Goal: Task Accomplishment & Management: Use online tool/utility

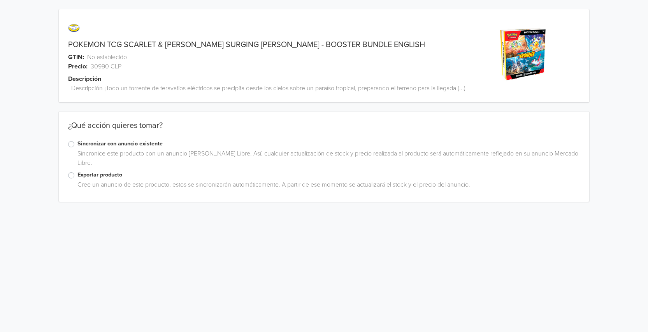
click at [77, 179] on label "Exportar producto" at bounding box center [328, 175] width 502 height 9
click at [0, 0] on input "Exportar producto" at bounding box center [0, 0] width 0 height 0
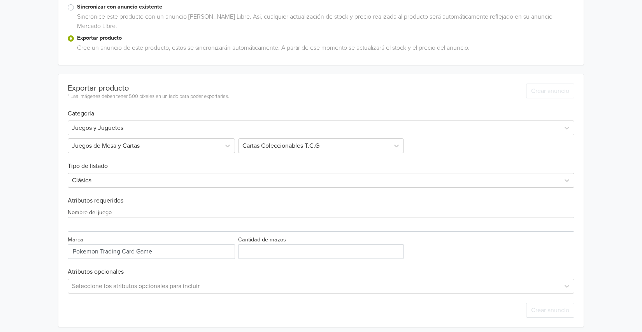
scroll to position [151, 0]
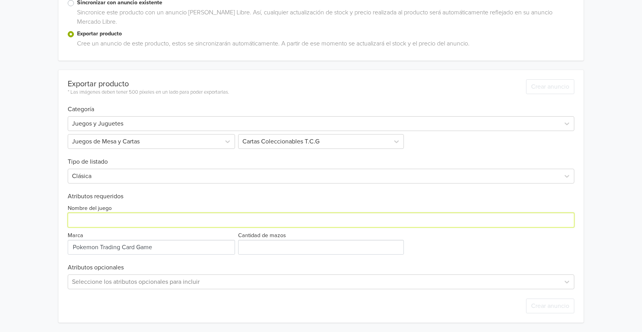
click at [130, 222] on input "Nombre del juego" at bounding box center [321, 220] width 507 height 15
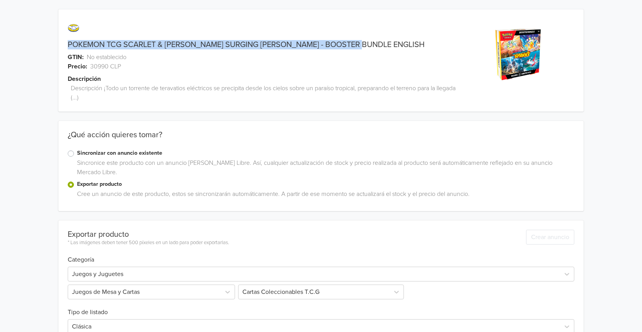
drag, startPoint x: 378, startPoint y: 44, endPoint x: 58, endPoint y: 44, distance: 319.9
click at [58, 44] on div "POKEMON TCG SCARLET & [PERSON_NAME] SURGING [PERSON_NAME] - BOOSTER BUNDLE ENGL…" at bounding box center [255, 44] width 394 height 9
copy link "POKEMON TCG SCARLET & [PERSON_NAME] SURGING [PERSON_NAME] - BOOSTER BUNDLE ENGL…"
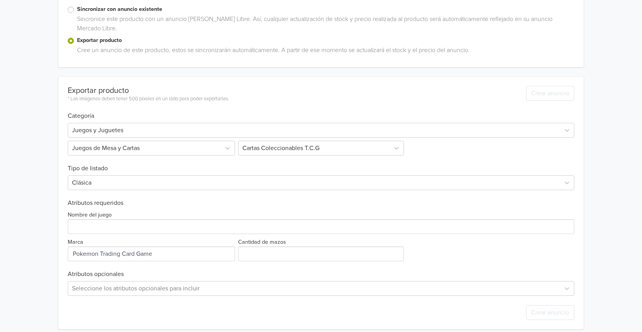
scroll to position [151, 0]
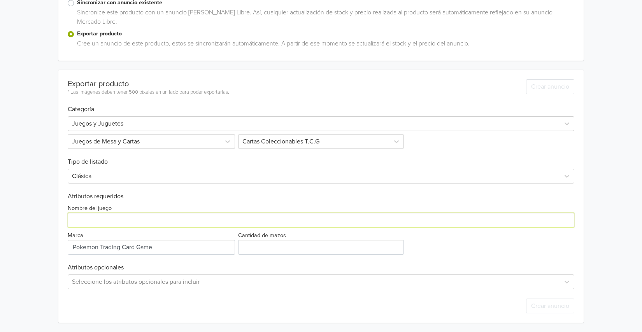
click at [114, 219] on input "Nombre del juego" at bounding box center [321, 220] width 507 height 15
paste input "POKEMON TCG SCARLET & [PERSON_NAME] SURGING [PERSON_NAME] - BOOSTER BUNDLE ENGL…"
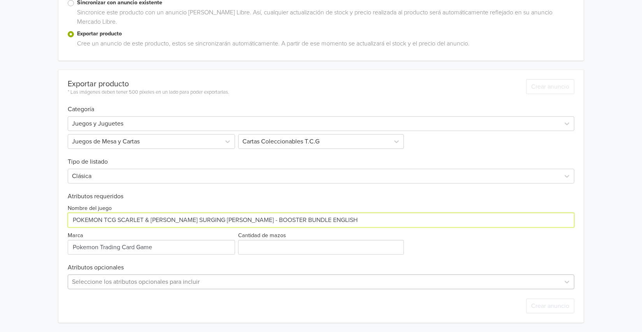
type input "POKEMON TCG SCARLET & [PERSON_NAME] SURGING [PERSON_NAME] - BOOSTER BUNDLE ENGL…"
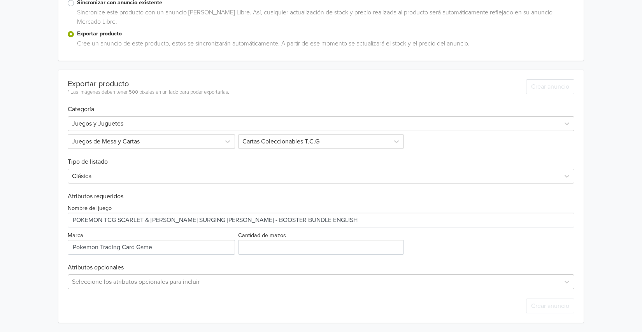
scroll to position [228, 0]
click at [181, 283] on div "Seleccione los atributos opcionales para incluir" at bounding box center [321, 282] width 507 height 15
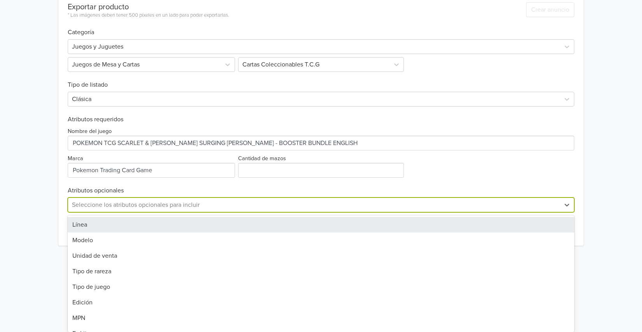
scroll to position [151, 0]
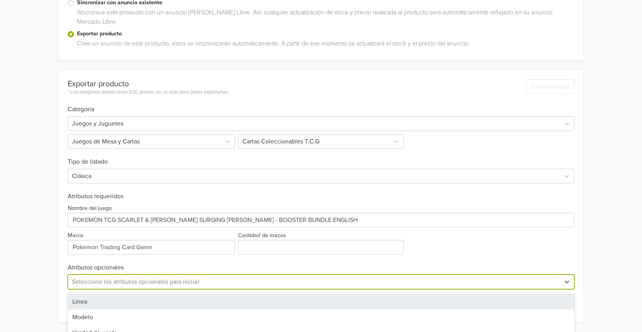
click at [41, 194] on div "POKEMON TCG SCARLET & [PERSON_NAME] SURGING [PERSON_NAME] - BOOSTER BUNDLE ENGL…" at bounding box center [321, 90] width 630 height 483
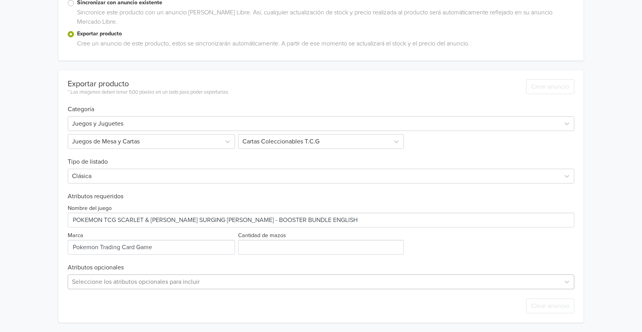
click at [220, 283] on div "Seleccione los atributos opcionales para incluir" at bounding box center [321, 282] width 507 height 15
click at [30, 209] on div "POKEMON TCG SCARLET & [PERSON_NAME] SURGING [PERSON_NAME] - BOOSTER BUNDLE ENGL…" at bounding box center [321, 90] width 630 height 483
click at [285, 247] on input "Cantidad de mazos" at bounding box center [321, 247] width 166 height 15
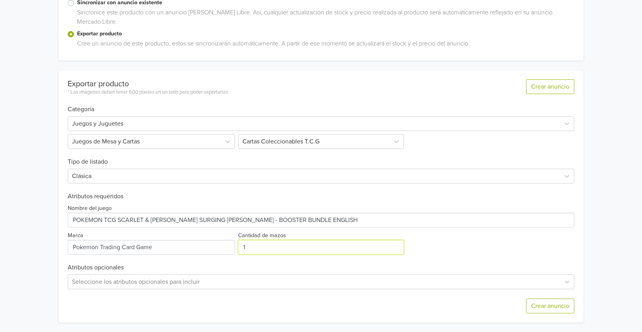
type input "1"
click at [49, 242] on div "POKEMON TCG SCARLET & [PERSON_NAME] SURGING [PERSON_NAME] - BOOSTER BUNDLE ENGL…" at bounding box center [321, 90] width 630 height 483
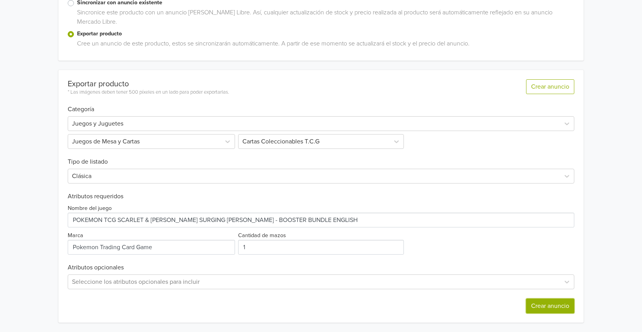
click at [551, 308] on button "Crear anuncio" at bounding box center [550, 306] width 48 height 15
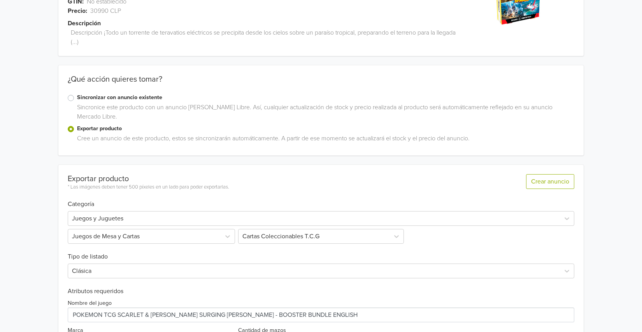
scroll to position [0, 0]
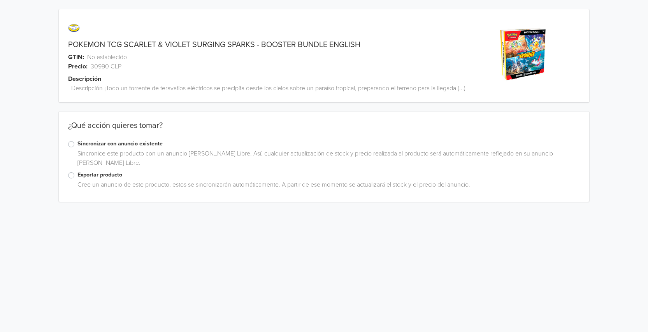
click at [77, 149] on div "Sincronizar con anuncio existente" at bounding box center [324, 144] width 512 height 9
click at [77, 148] on label "Sincronizar con anuncio existente" at bounding box center [328, 144] width 502 height 9
click at [0, 0] on input "Sincronizar con anuncio existente" at bounding box center [0, 0] width 0 height 0
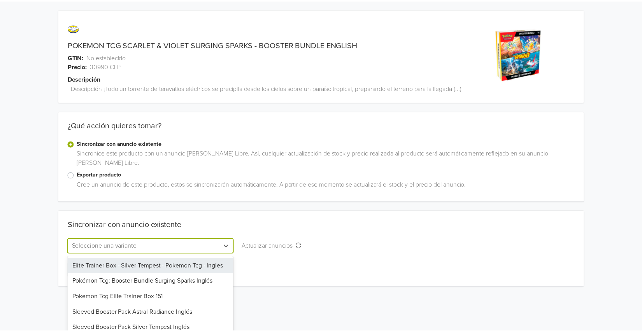
scroll to position [31, 0]
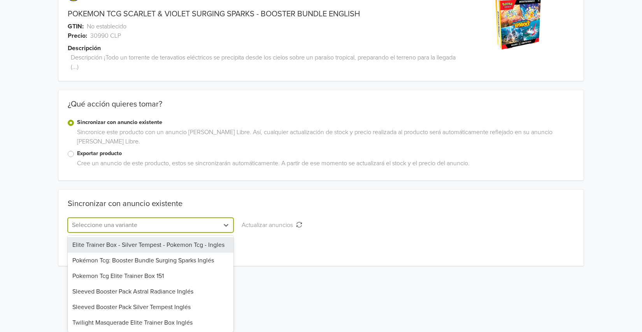
click at [200, 233] on div "6 results available. Use Up and Down to choose options, press Enter to select t…" at bounding box center [151, 225] width 166 height 15
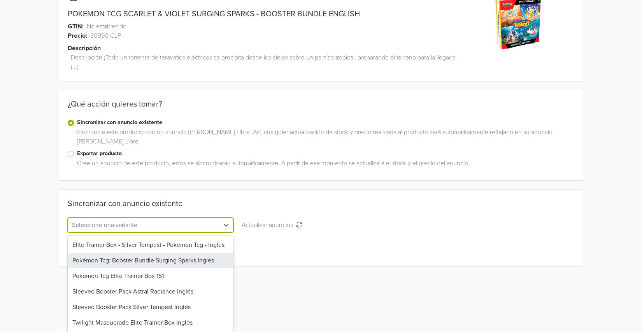
click at [197, 262] on div "Pokémon Tcg: Booster Bundle Surging Sparks Inglés" at bounding box center [151, 261] width 166 height 16
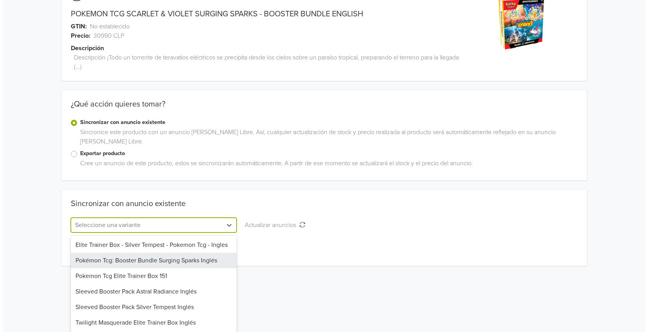
scroll to position [0, 0]
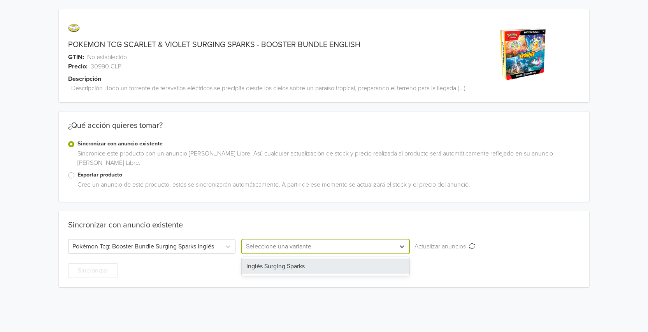
click at [363, 252] on div at bounding box center [318, 246] width 145 height 11
click at [345, 274] on div "Inglés Surging Sparks" at bounding box center [325, 267] width 167 height 16
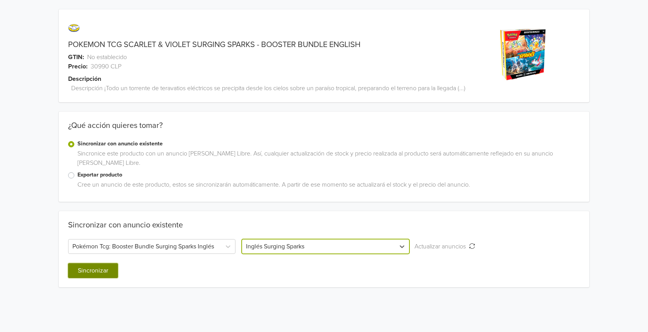
click at [106, 277] on button "Sincronizar" at bounding box center [93, 270] width 50 height 15
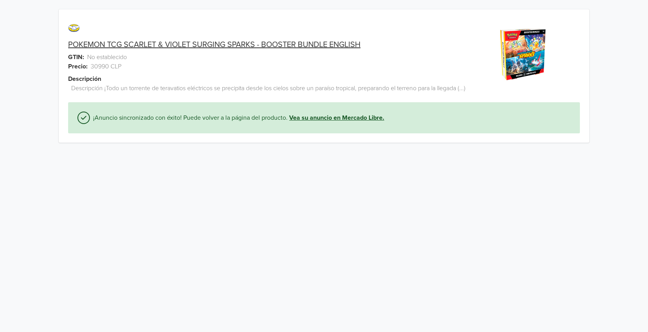
click at [328, 123] on link "Vea su anuncio en Mercado Libre." at bounding box center [336, 117] width 95 height 9
